Goal: Check status

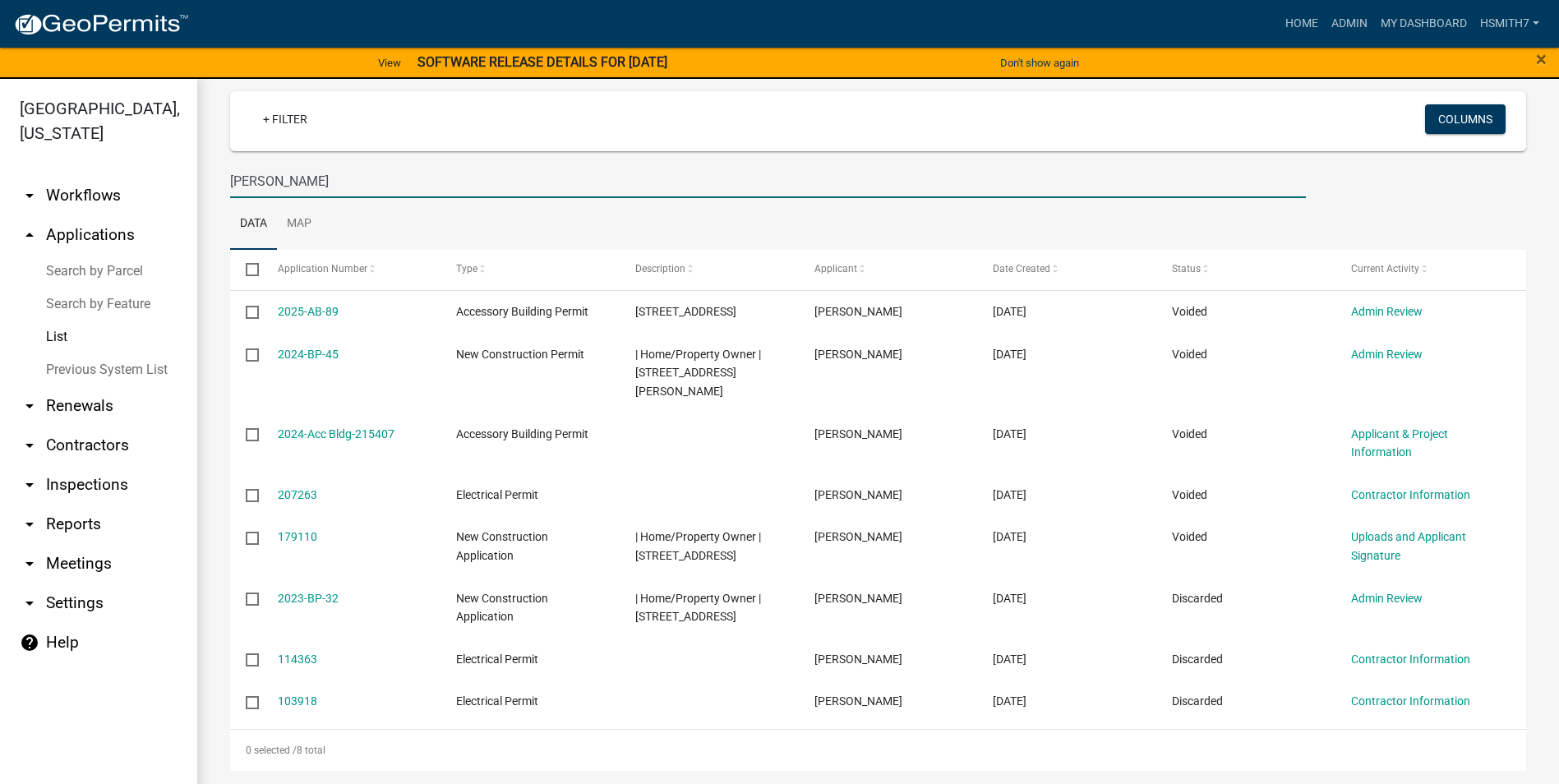
drag, startPoint x: 303, startPoint y: 150, endPoint x: 142, endPoint y: 140, distance: 161.3
click at [149, 143] on div "[GEOGRAPHIC_DATA], [US_STATE] arrow_drop_down Workflows List arrow_drop_up Appl…" at bounding box center [779, 441] width 1559 height 725
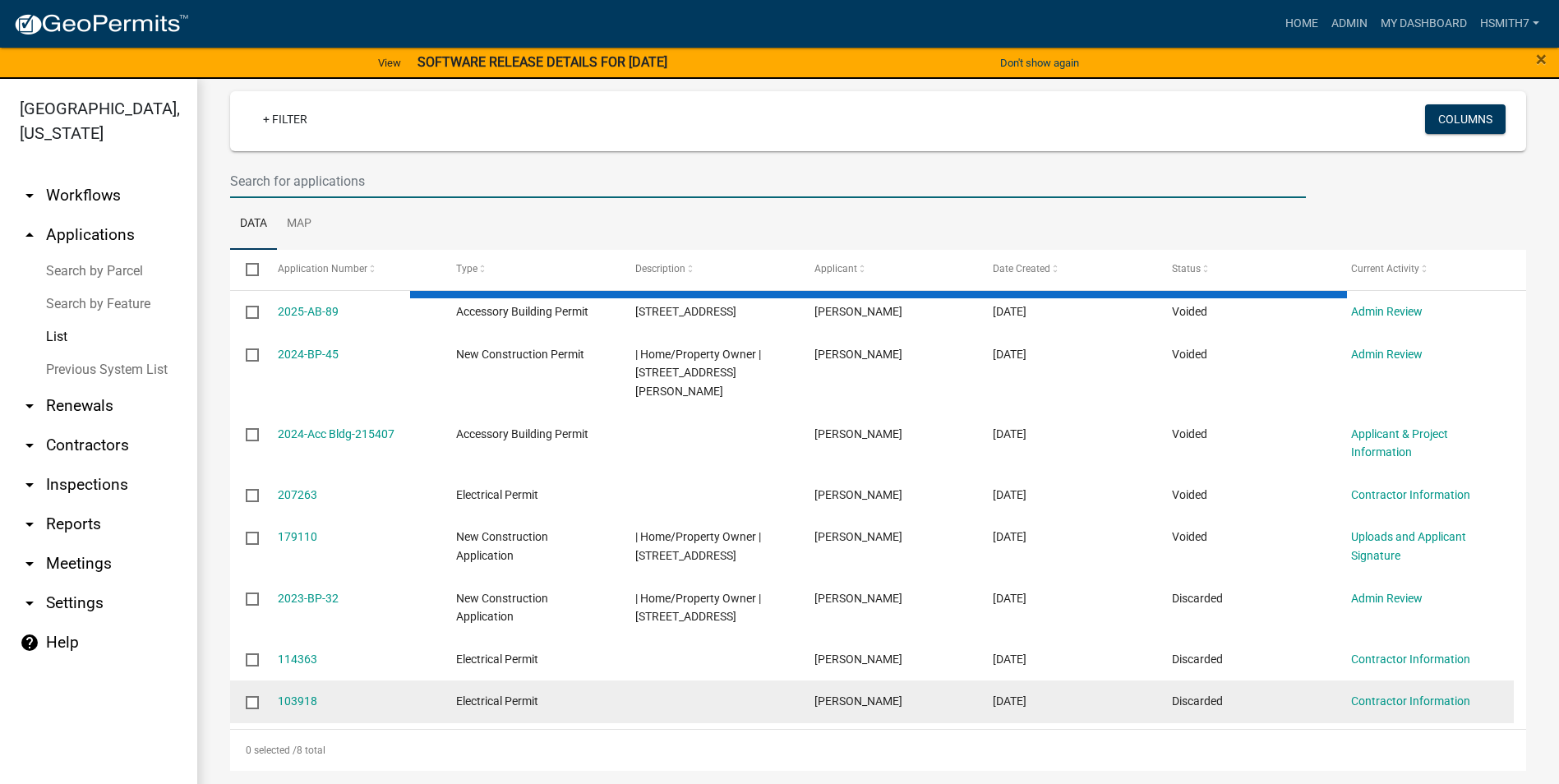
select select "3: 100"
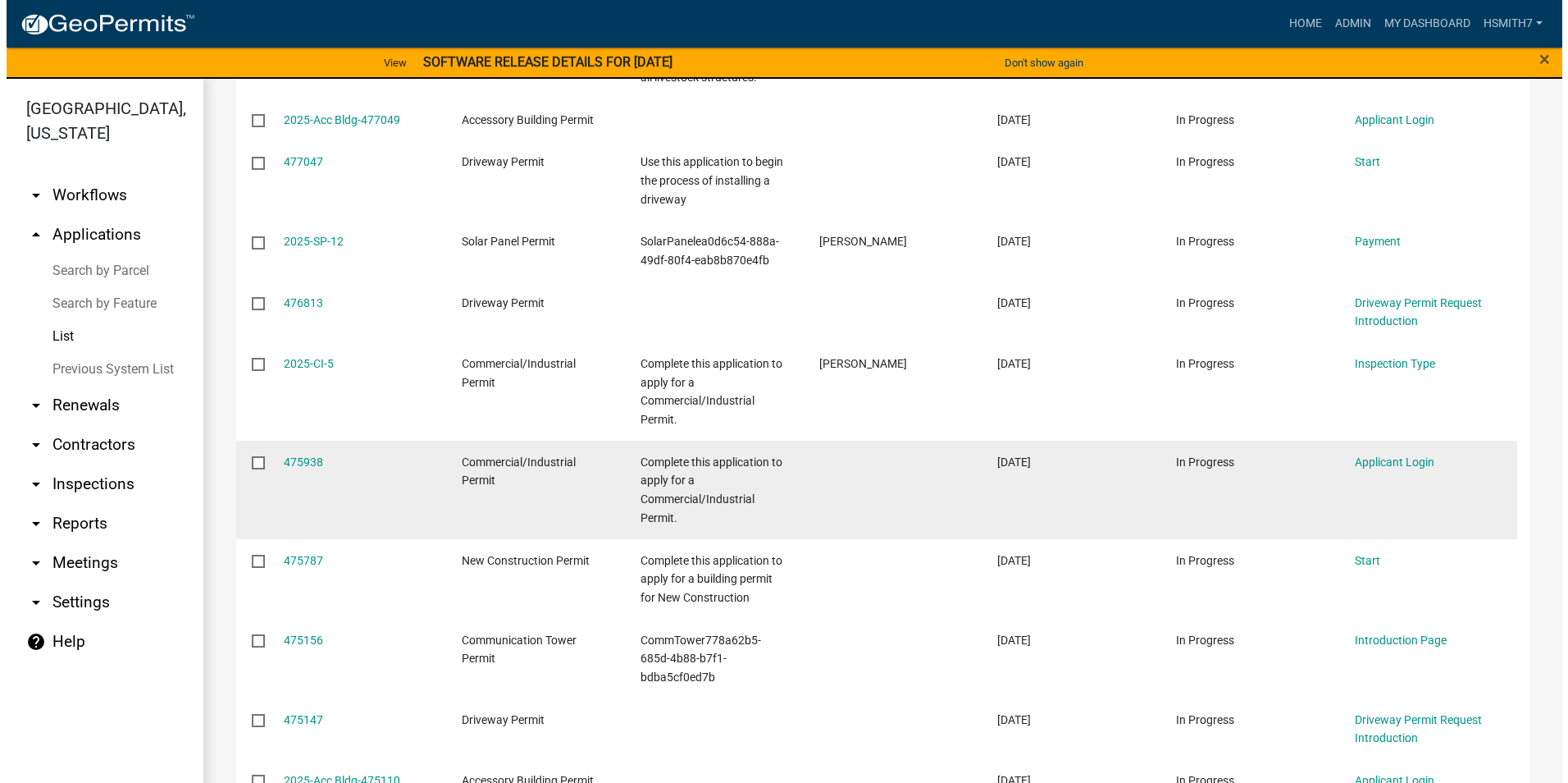
scroll to position [548, 0]
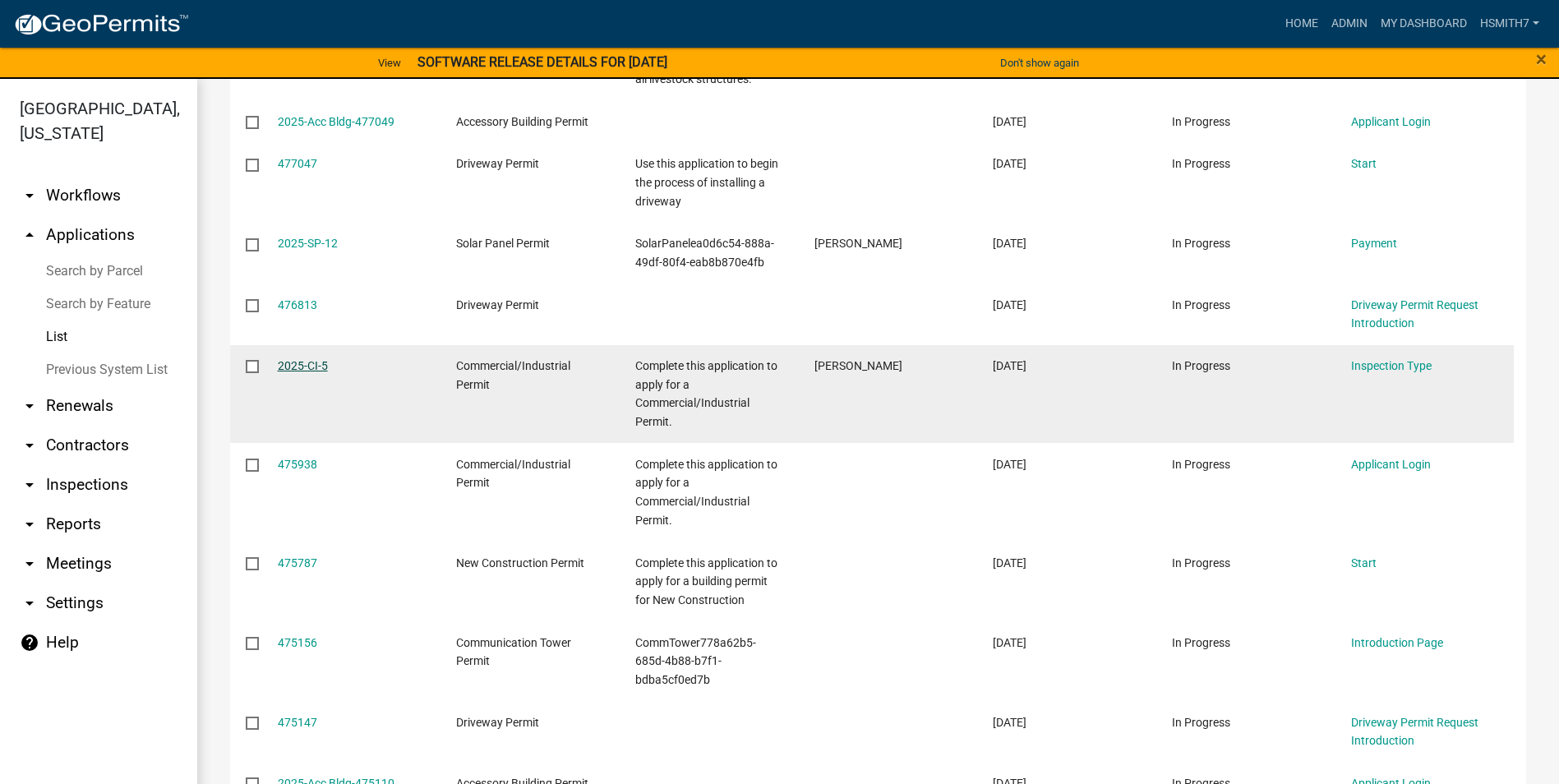
click at [314, 359] on link "2025-CI-5" at bounding box center [302, 365] width 50 height 13
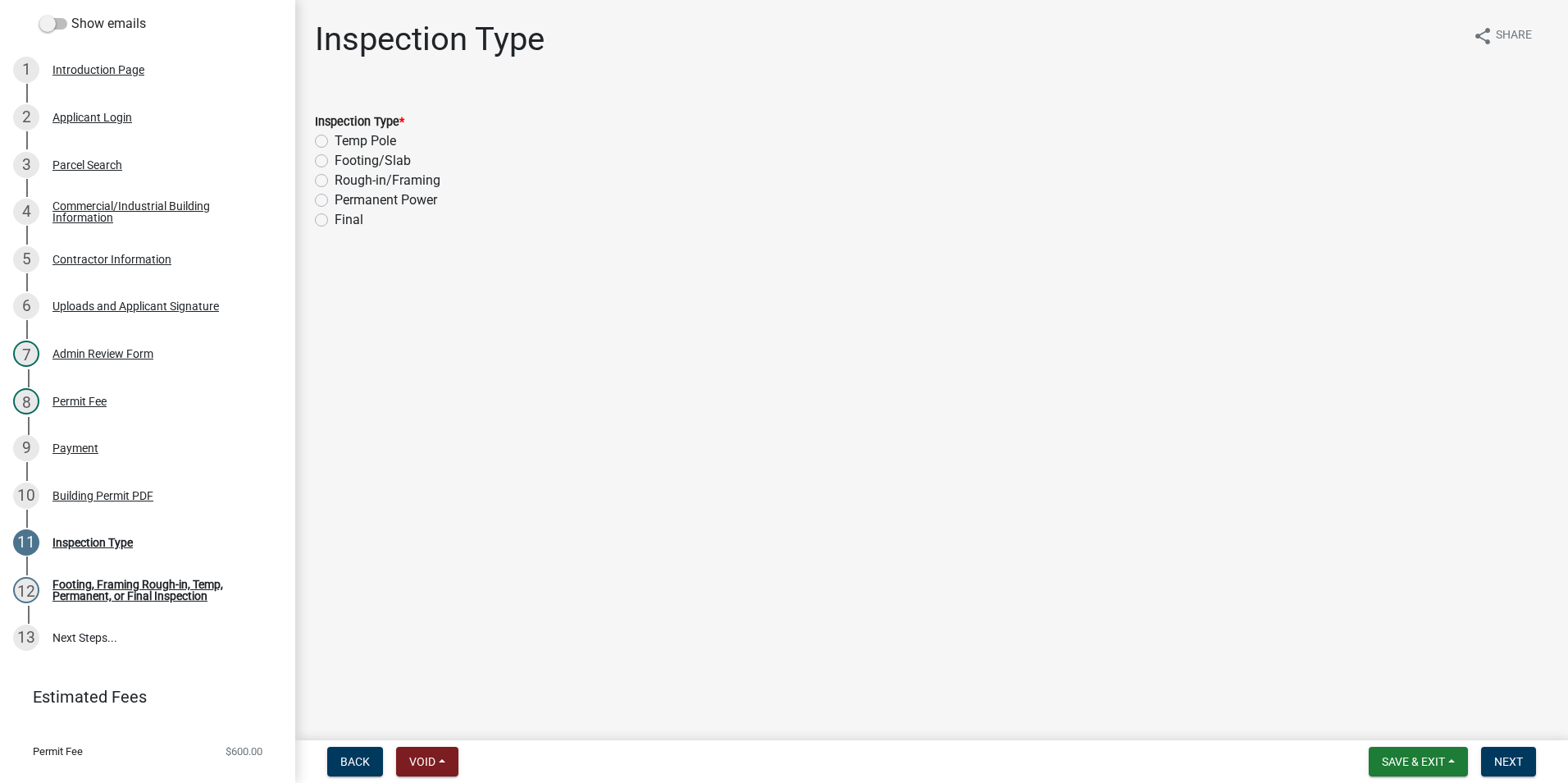
scroll to position [301, 0]
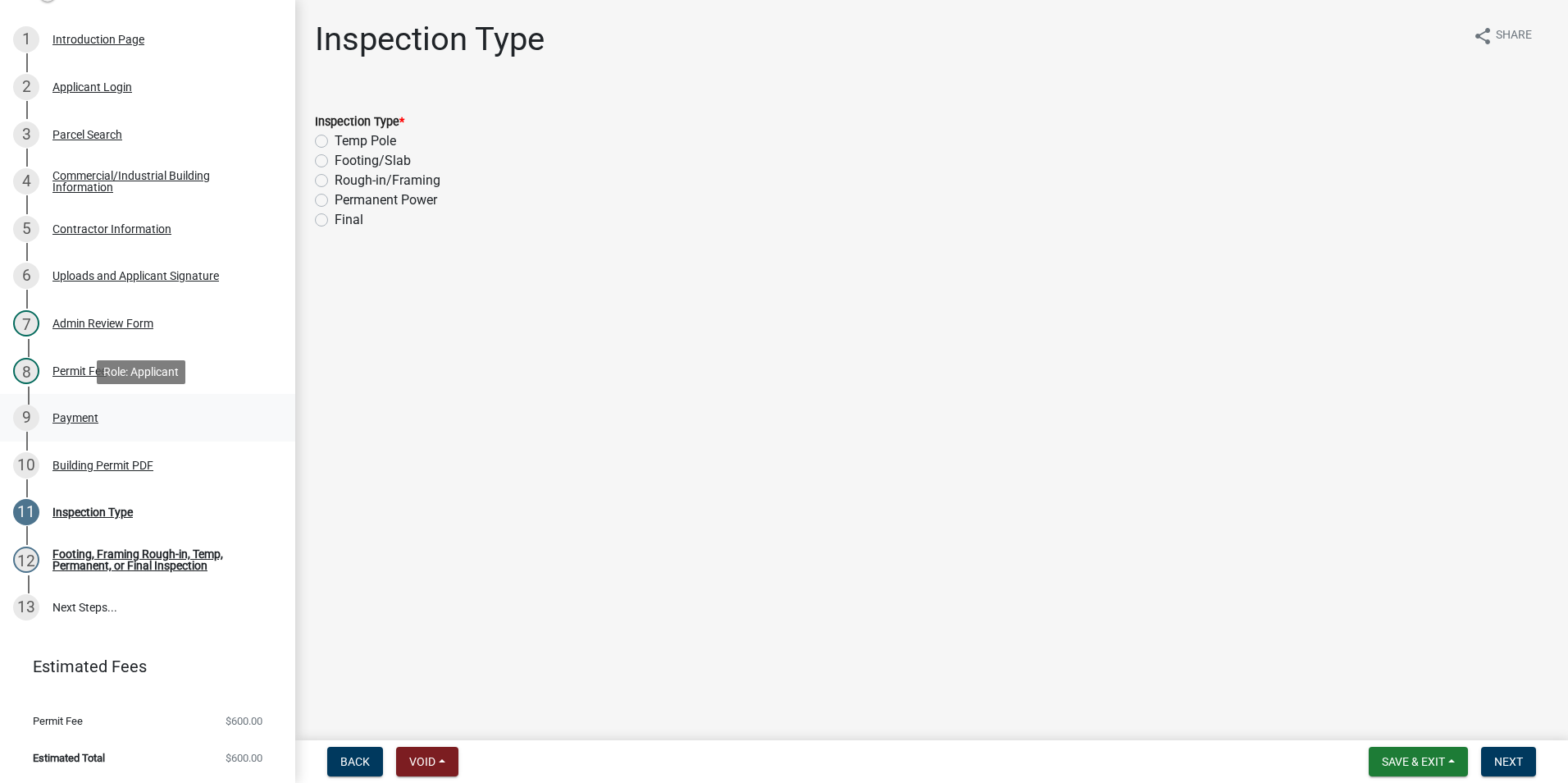
click at [129, 434] on link "9 Payment" at bounding box center [147, 418] width 295 height 48
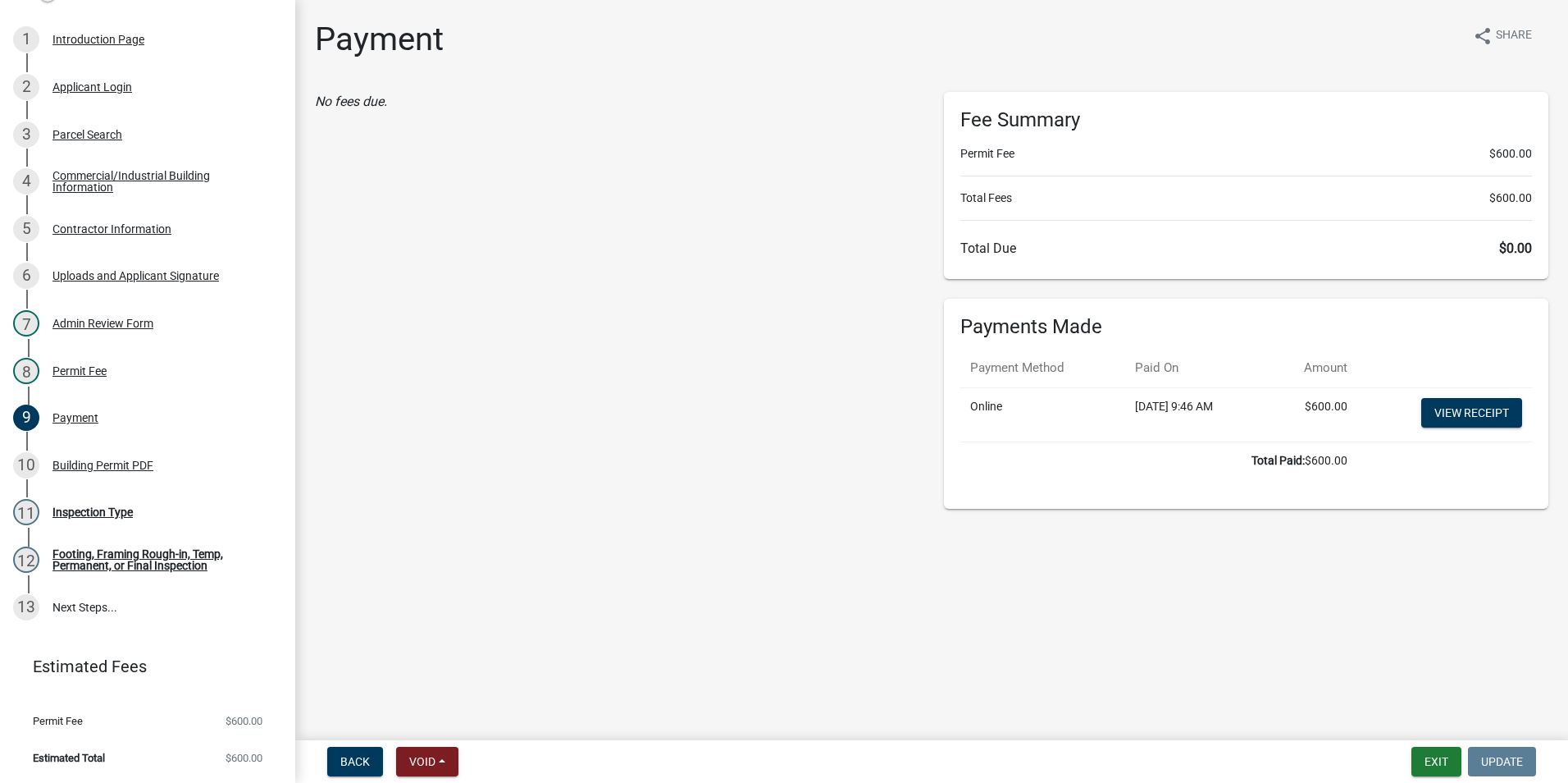
drag, startPoint x: 1333, startPoint y: 697, endPoint x: 1324, endPoint y: 694, distance: 9.5
click at [1331, 697] on main "Payment share Share No fees due. Fee Summary Permit Fee $600.00 Total Fees $600…" at bounding box center [932, 366] width 1273 height 733
drag, startPoint x: 1344, startPoint y: 713, endPoint x: 1340, endPoint y: 671, distance: 42.2
click at [1341, 709] on main "Payment share Share No fees due. Fee Summary Permit Fee $600.00 Total Fees $600…" at bounding box center [932, 366] width 1273 height 733
click at [1338, 673] on main "Payment share Share No fees due. Fee Summary Permit Fee $600.00 Total Fees $600…" at bounding box center [932, 366] width 1273 height 733
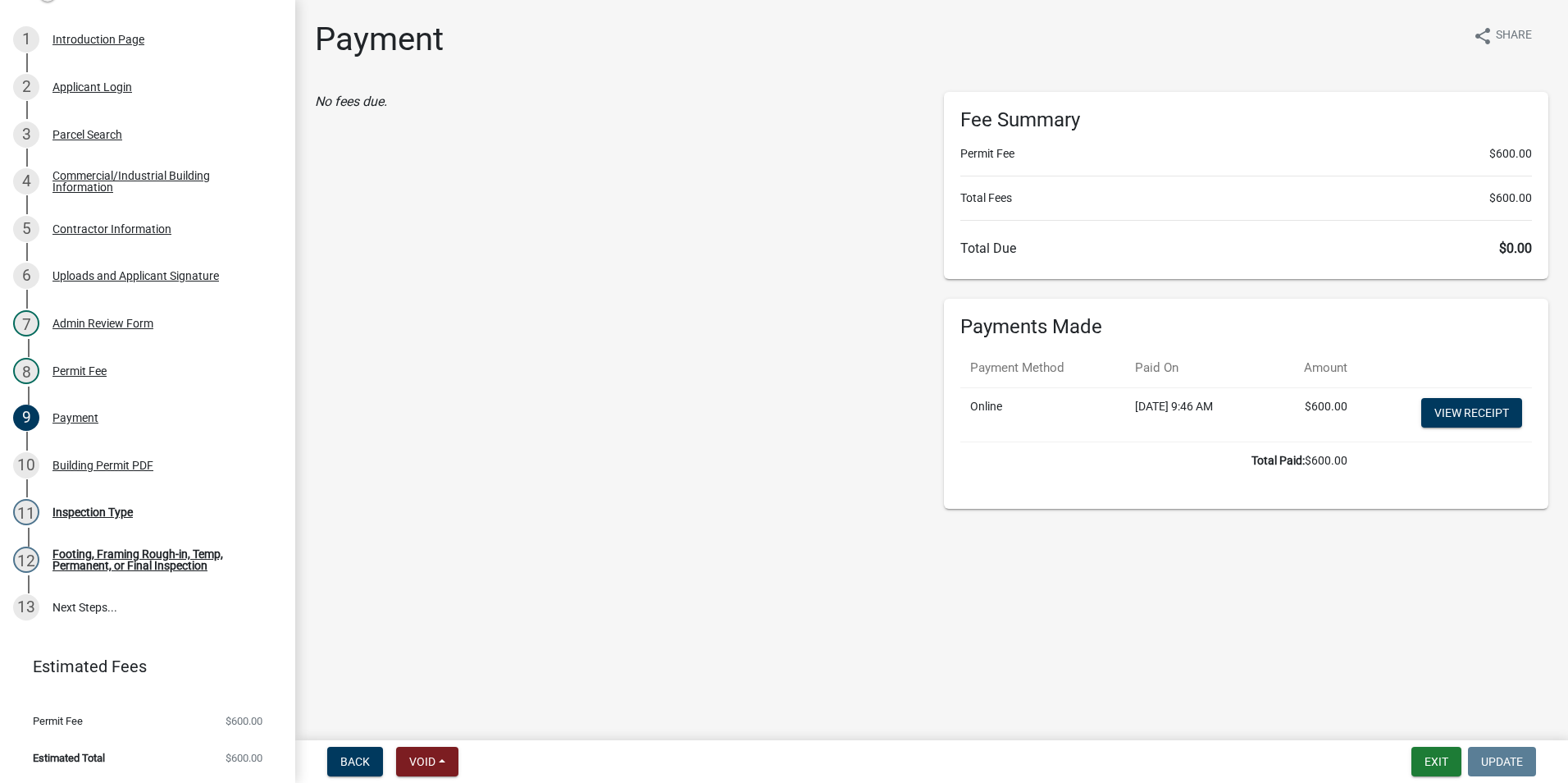
drag, startPoint x: 1473, startPoint y: 409, endPoint x: 1320, endPoint y: 514, distance: 185.6
click at [1271, 541] on main "Payment share Share No fees due. Fee Summary Permit Fee $600.00 Total Fees $600…" at bounding box center [932, 366] width 1273 height 733
click at [1485, 426] on link "View receipt" at bounding box center [1472, 412] width 101 height 30
click at [146, 463] on div "Building Permit PDF" at bounding box center [103, 465] width 101 height 11
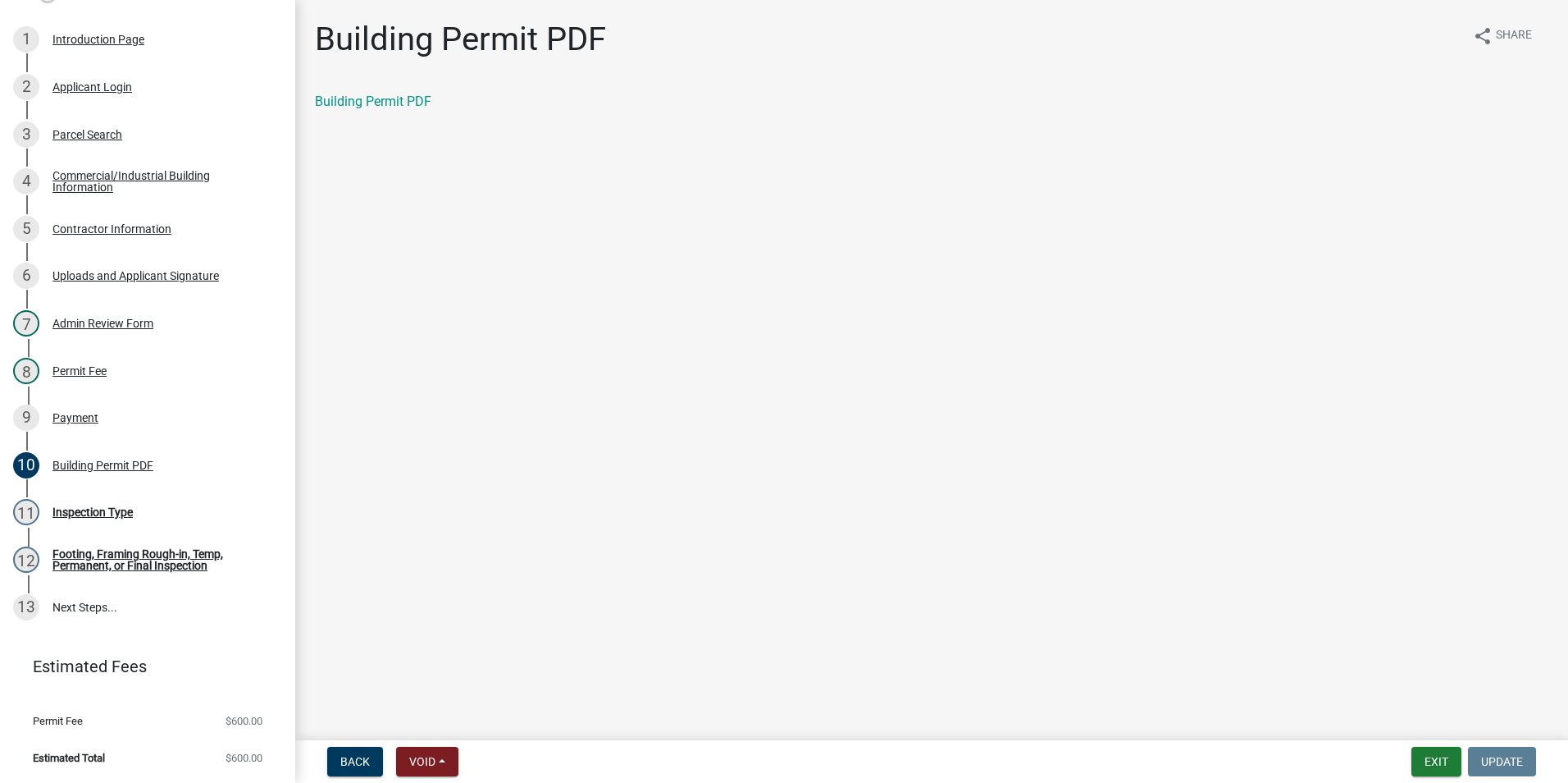
click at [342, 109] on div "Building Permit PDF" at bounding box center [931, 101] width 1233 height 20
click at [344, 97] on link "Building Permit PDF" at bounding box center [373, 101] width 117 height 16
